Goal: Information Seeking & Learning: Check status

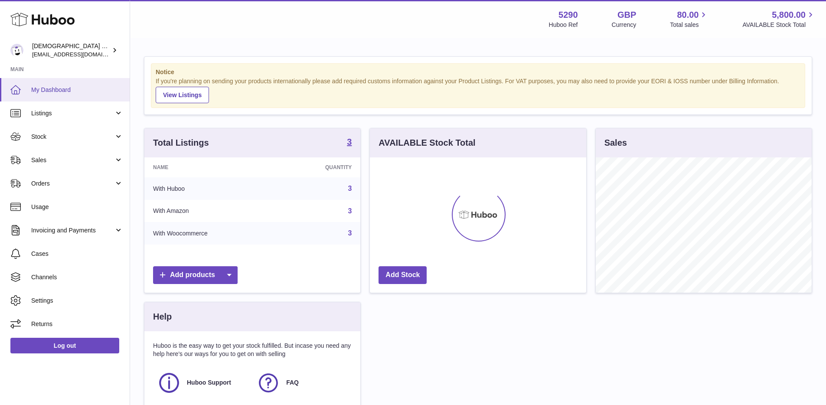
scroll to position [135, 216]
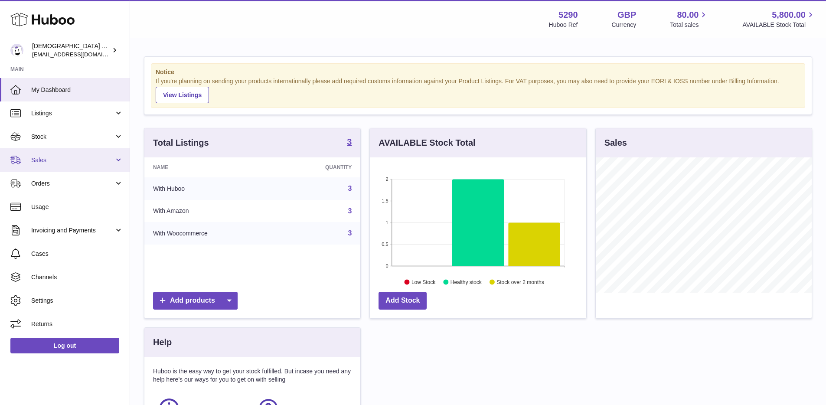
click at [82, 162] on span "Sales" at bounding box center [72, 160] width 83 height 8
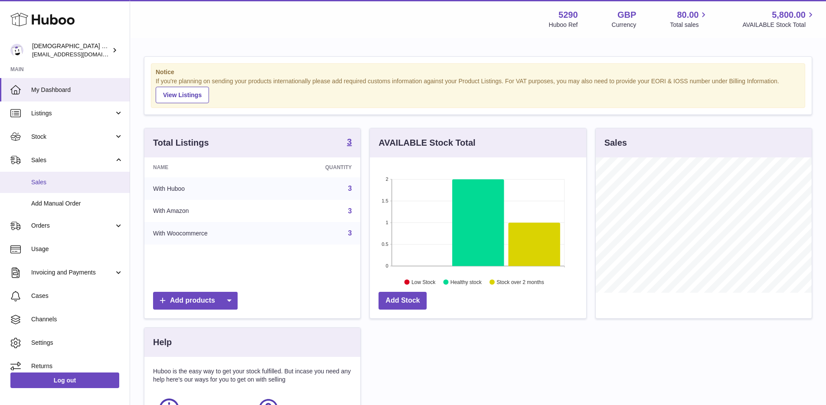
click at [75, 185] on span "Sales" at bounding box center [77, 182] width 92 height 8
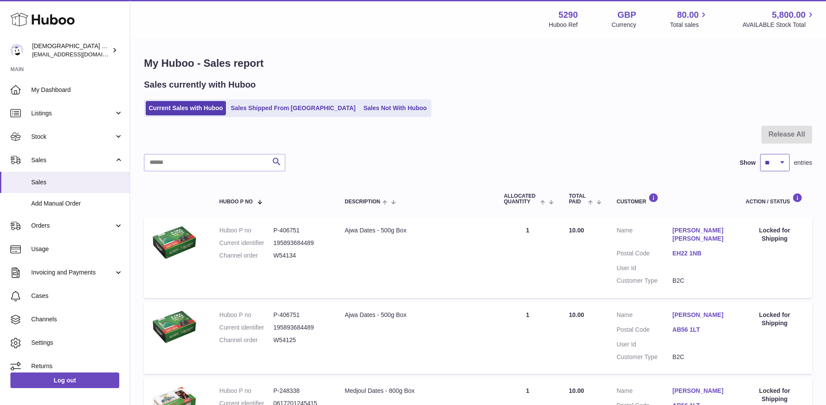
click at [777, 164] on select "** ** ** ***" at bounding box center [774, 162] width 29 height 17
select select "**"
click at [760, 154] on select "** ** ** ***" at bounding box center [774, 162] width 29 height 17
click at [48, 229] on span "Orders" at bounding box center [72, 226] width 83 height 8
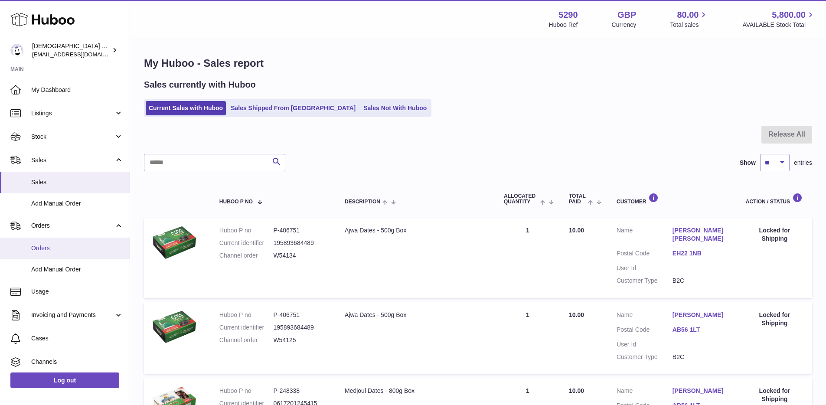
click at [48, 243] on link "Orders" at bounding box center [65, 248] width 130 height 21
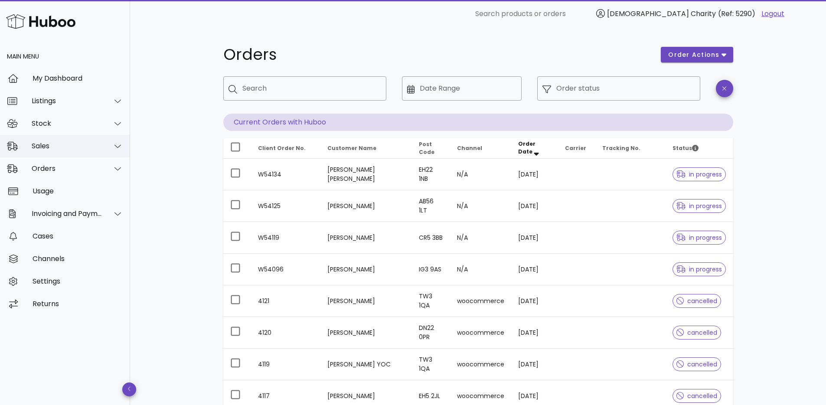
click at [56, 146] on div "Sales" at bounding box center [67, 146] width 71 height 8
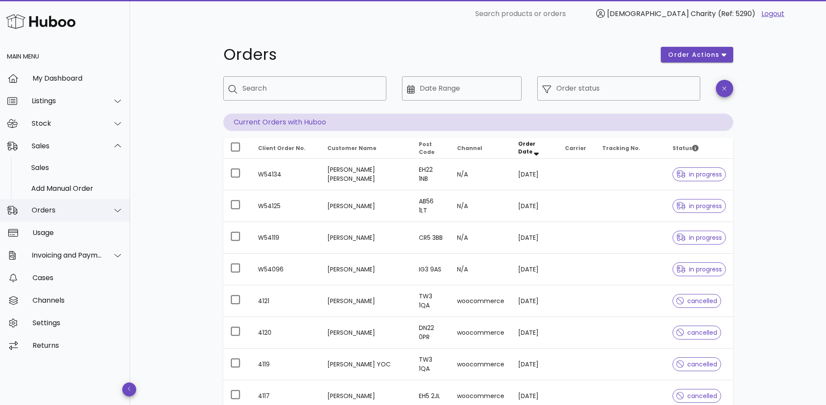
click at [50, 203] on div "Orders" at bounding box center [65, 210] width 130 height 23
click at [58, 169] on div "Orders" at bounding box center [67, 168] width 71 height 8
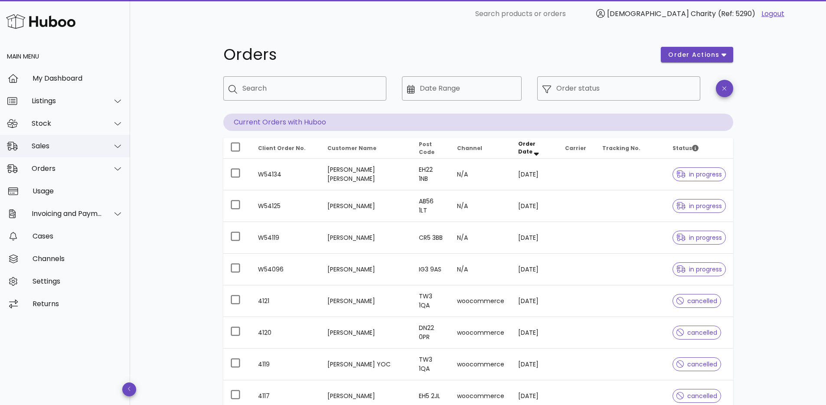
click at [58, 147] on div "Sales" at bounding box center [67, 146] width 71 height 8
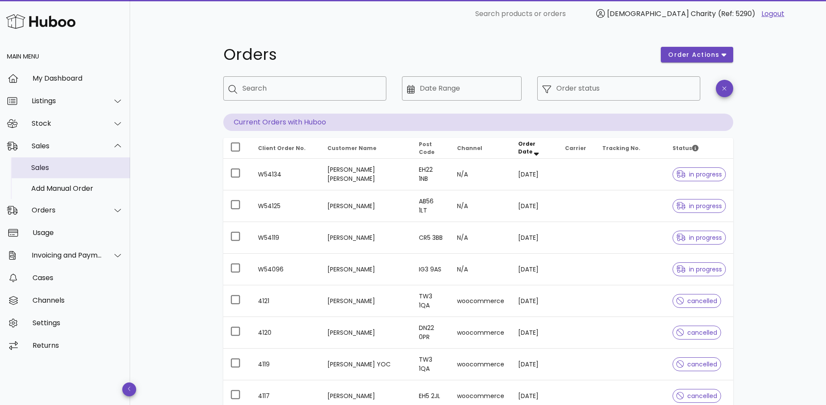
click at [53, 166] on div "Sales" at bounding box center [77, 168] width 92 height 8
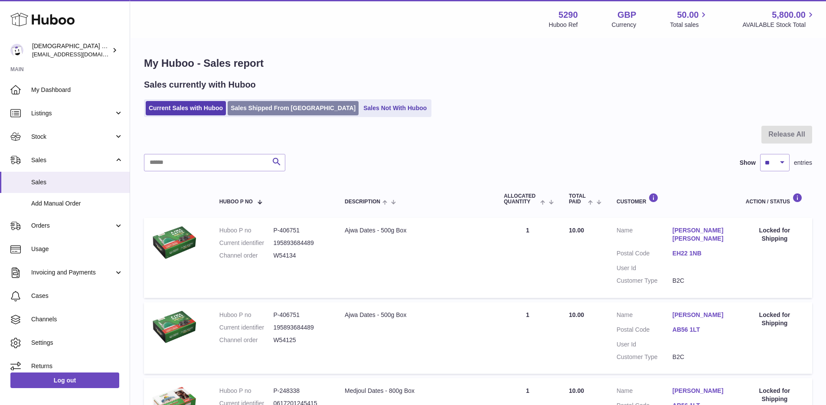
click at [283, 112] on link "Sales Shipped From [GEOGRAPHIC_DATA]" at bounding box center [293, 108] width 131 height 14
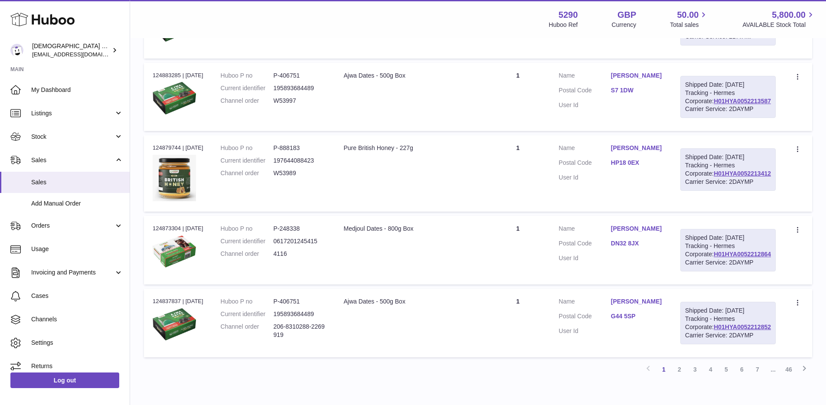
scroll to position [180, 0]
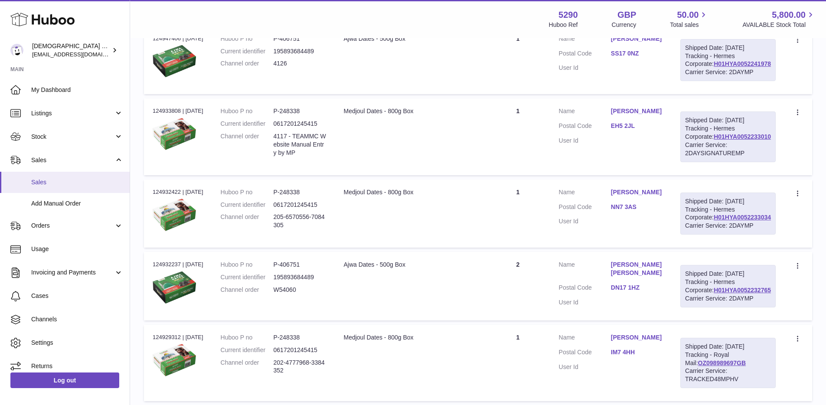
click at [88, 186] on span "Sales" at bounding box center [77, 182] width 92 height 8
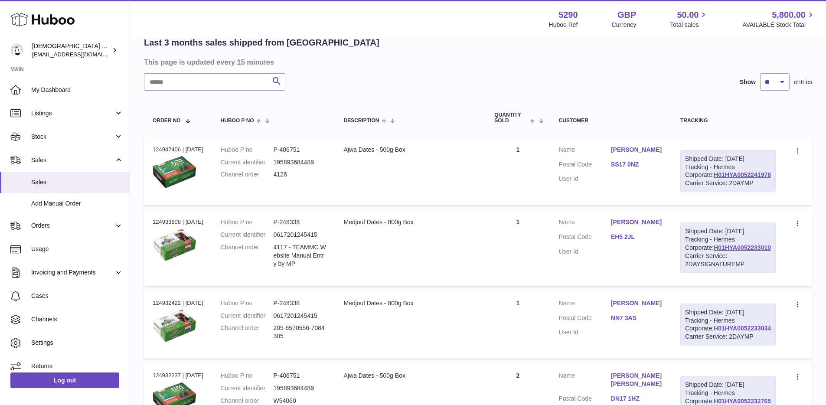
scroll to position [0, 0]
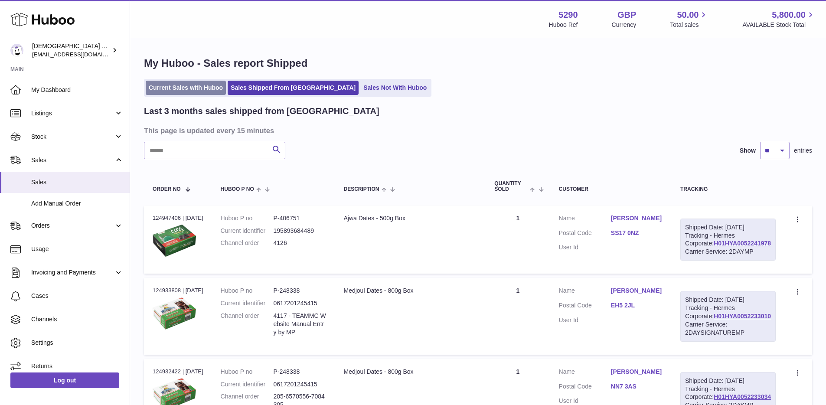
click at [165, 85] on link "Current Sales with Huboo" at bounding box center [186, 88] width 80 height 14
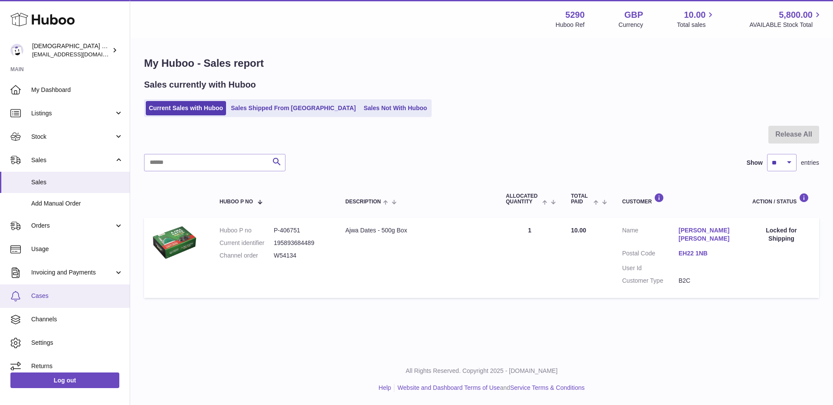
scroll to position [8, 0]
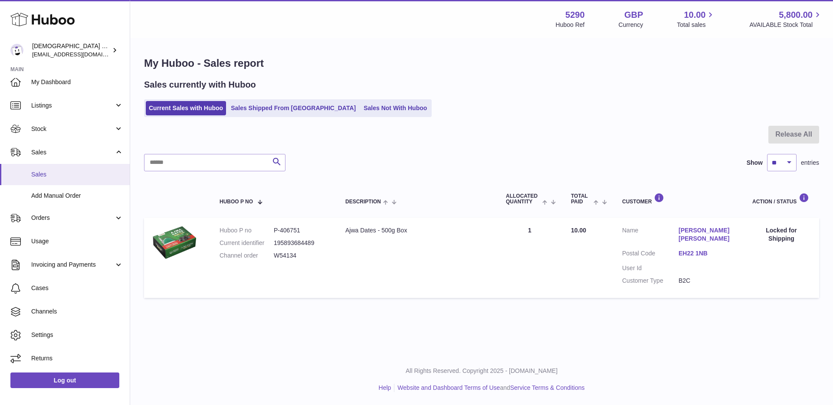
click at [71, 178] on span "Sales" at bounding box center [77, 174] width 92 height 8
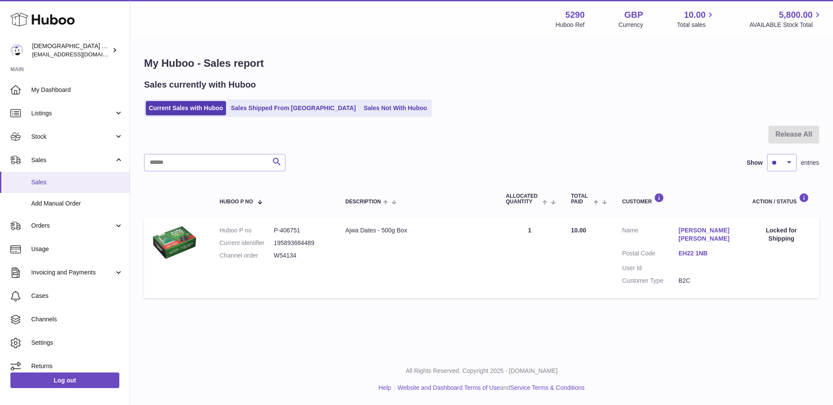
click at [49, 183] on span "Sales" at bounding box center [77, 182] width 92 height 8
click at [58, 173] on link "Sales" at bounding box center [65, 182] width 130 height 21
click at [56, 180] on span "Sales" at bounding box center [77, 182] width 92 height 8
